Goal: Task Accomplishment & Management: Manage account settings

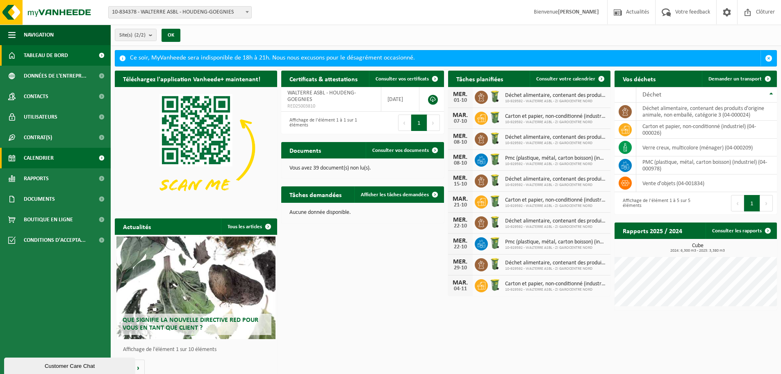
click at [42, 159] on span "Calendrier" at bounding box center [39, 158] width 30 height 21
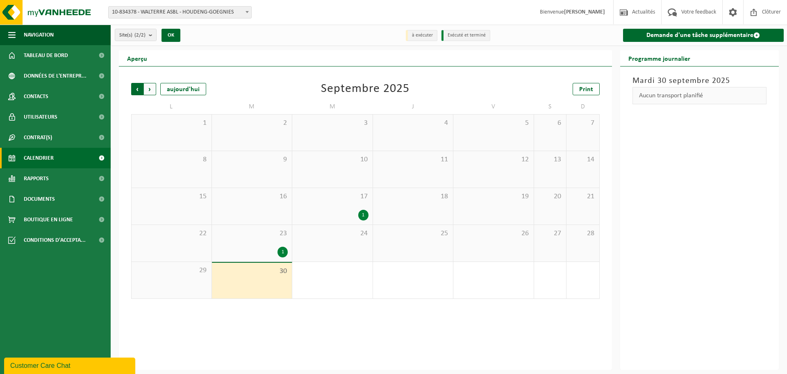
click at [146, 87] on span "Suivant" at bounding box center [150, 89] width 12 height 12
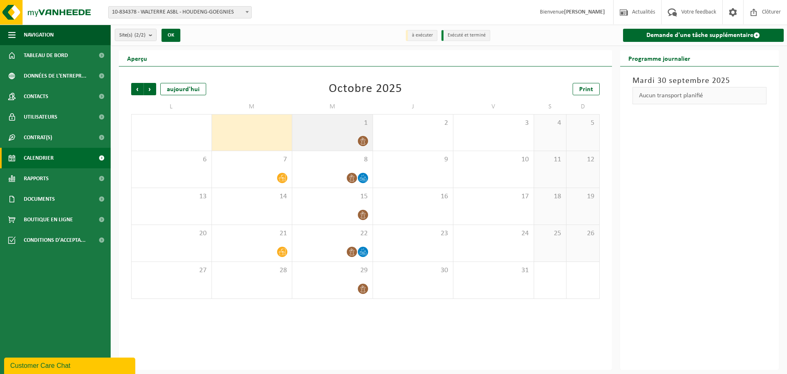
click at [310, 133] on div "1" at bounding box center [332, 132] width 80 height 36
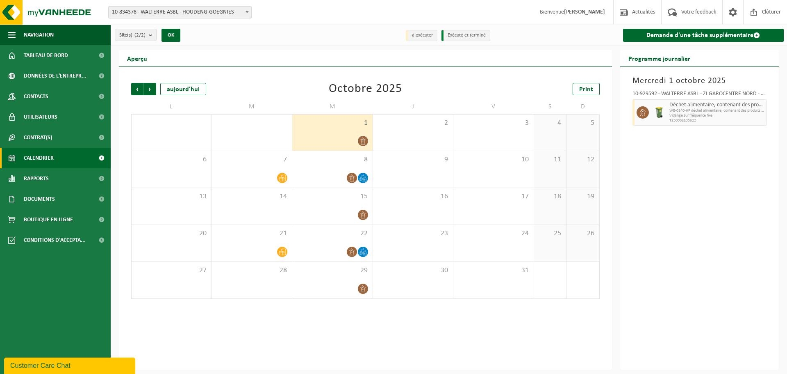
click at [363, 139] on icon at bounding box center [363, 140] width 7 height 7
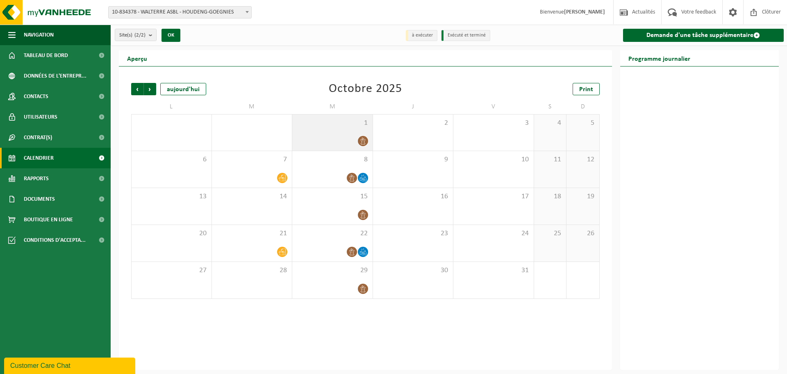
click at [326, 132] on div "1" at bounding box center [332, 132] width 80 height 36
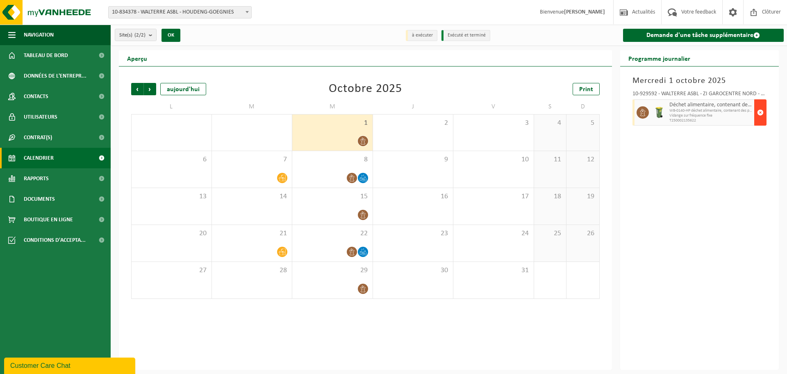
click at [760, 109] on span "button" at bounding box center [760, 112] width 7 height 16
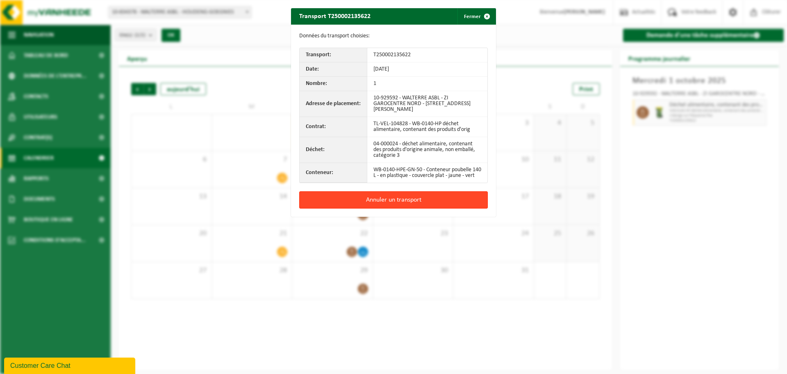
click at [369, 204] on button "Annuler un transport" at bounding box center [393, 199] width 189 height 17
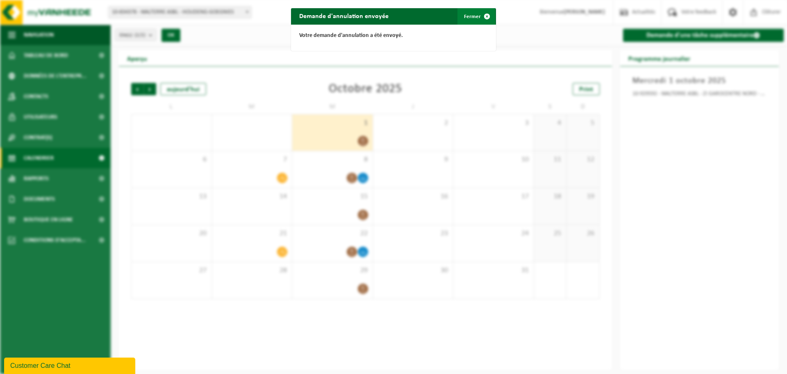
click at [470, 13] on button "Fermer" at bounding box center [477, 16] width 38 height 16
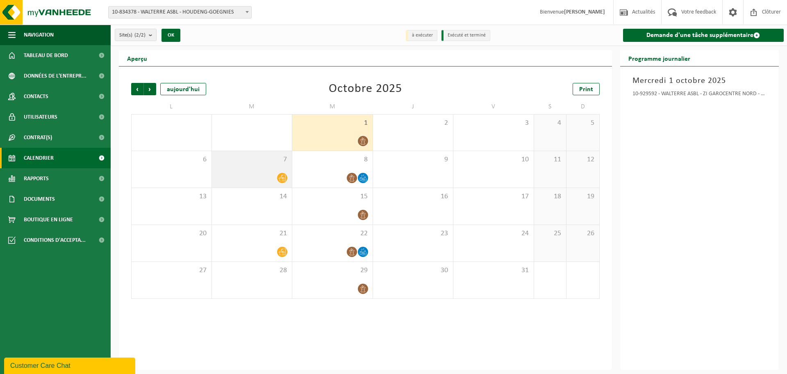
click at [266, 172] on div at bounding box center [252, 177] width 72 height 11
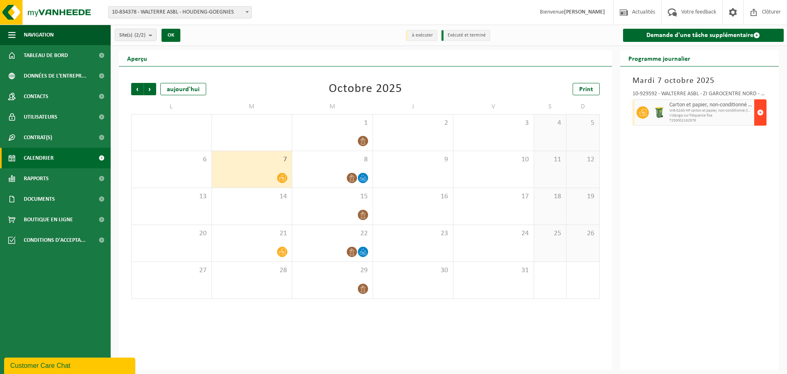
click at [759, 108] on span "button" at bounding box center [760, 112] width 7 height 16
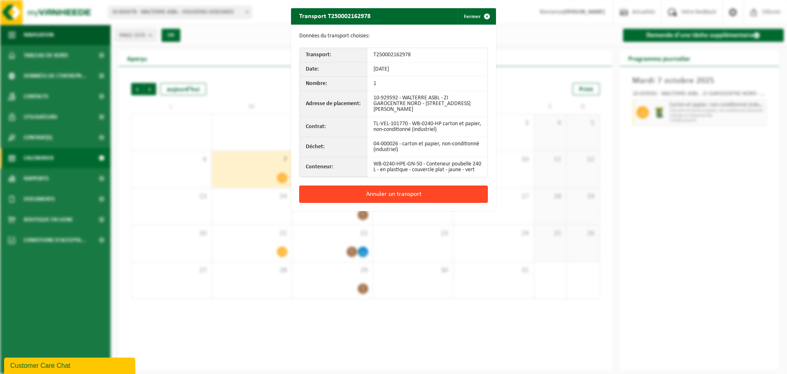
click at [393, 196] on button "Annuler un transport" at bounding box center [393, 193] width 189 height 17
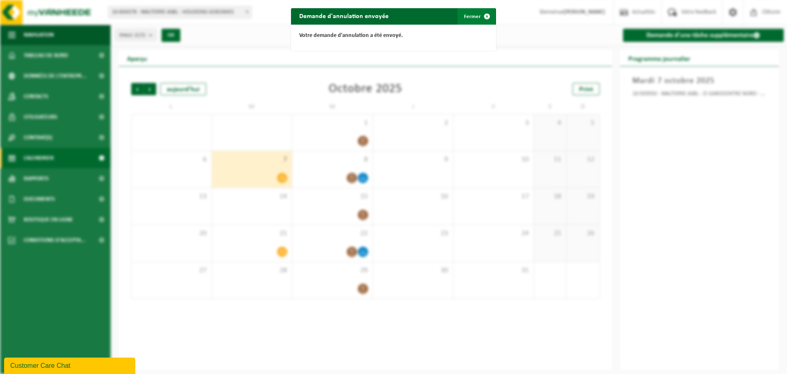
click at [472, 14] on button "Fermer" at bounding box center [477, 16] width 38 height 16
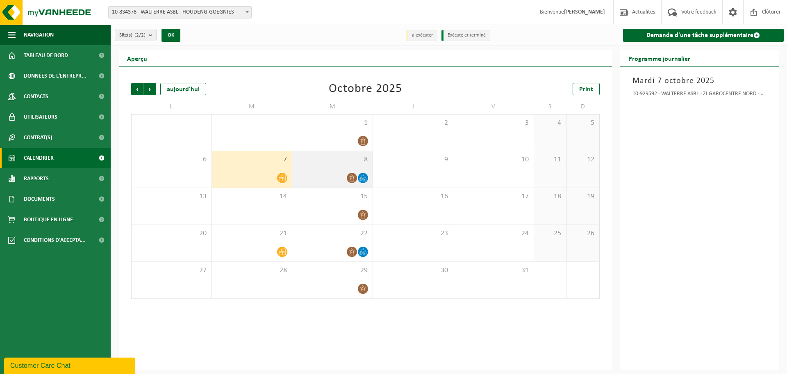
click at [319, 167] on div "8" at bounding box center [332, 169] width 80 height 36
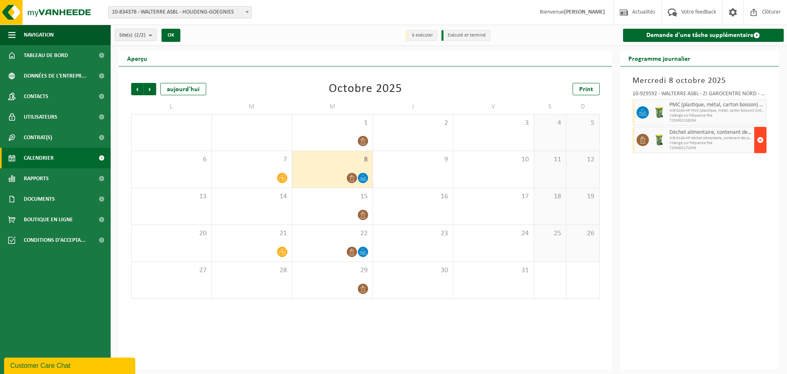
click at [761, 137] on span "button" at bounding box center [760, 140] width 7 height 16
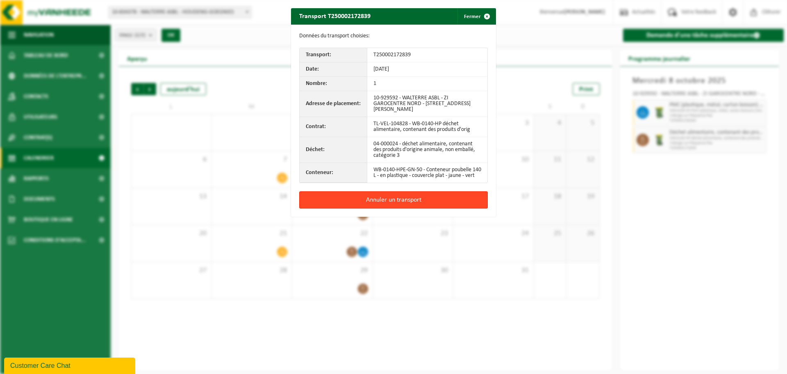
click at [372, 199] on button "Annuler un transport" at bounding box center [393, 199] width 189 height 17
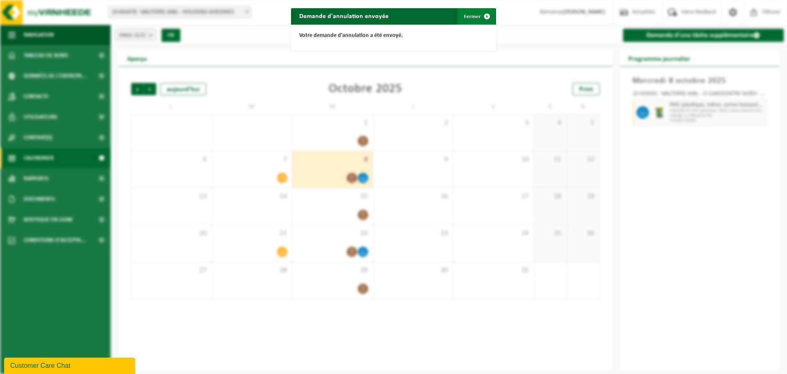
click at [466, 11] on button "Fermer" at bounding box center [477, 16] width 38 height 16
